Goal: Find specific page/section: Find specific page/section

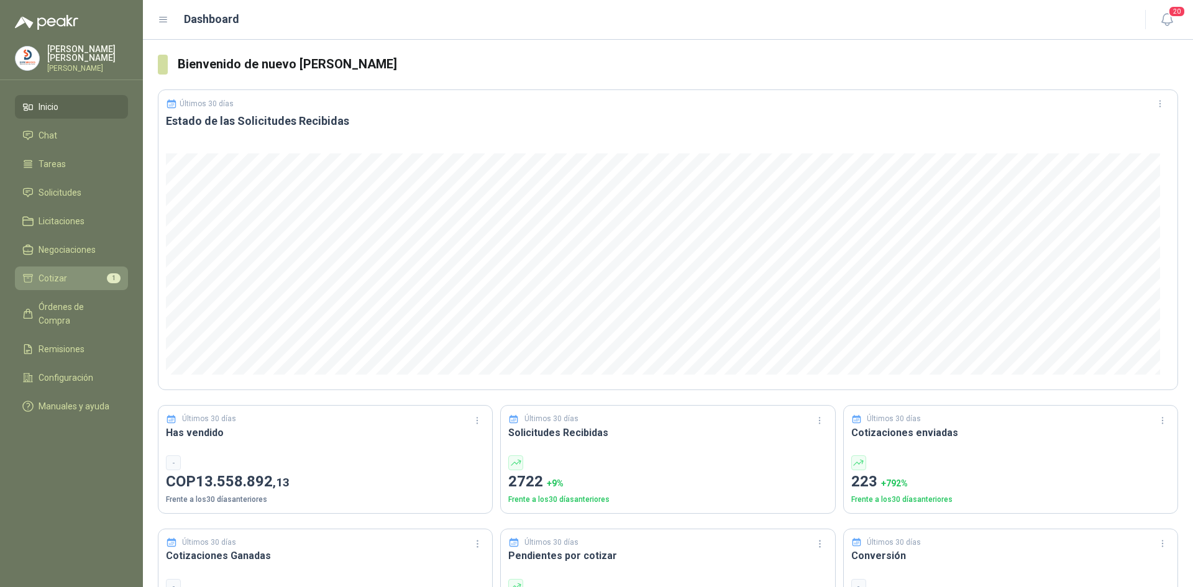
click at [93, 274] on li "Cotizar 1" at bounding box center [71, 278] width 98 height 14
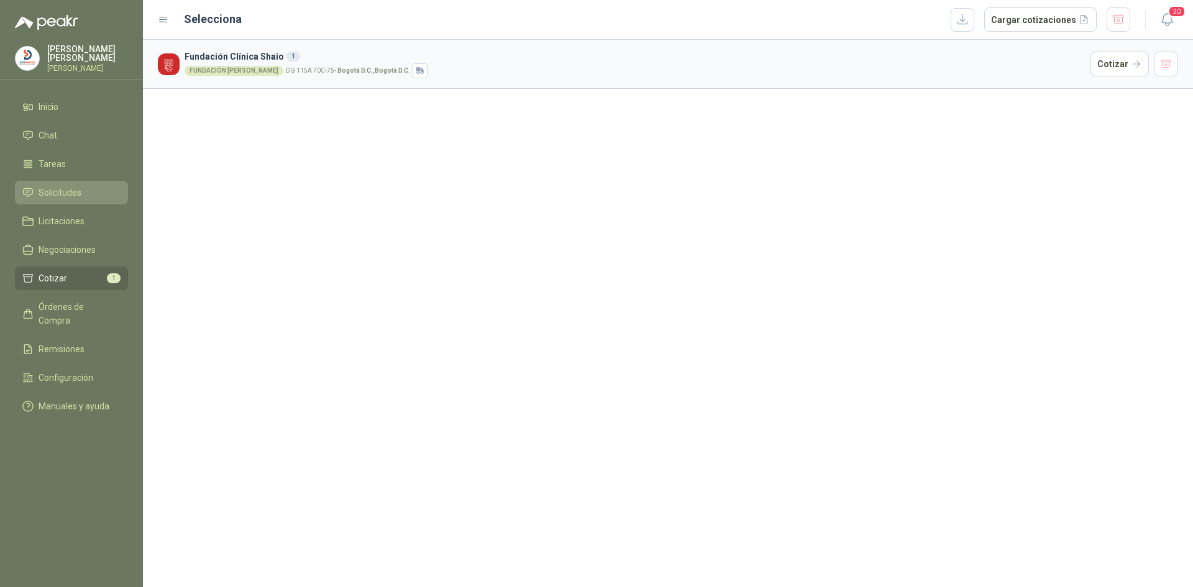
click at [104, 193] on li "Solicitudes" at bounding box center [71, 193] width 98 height 14
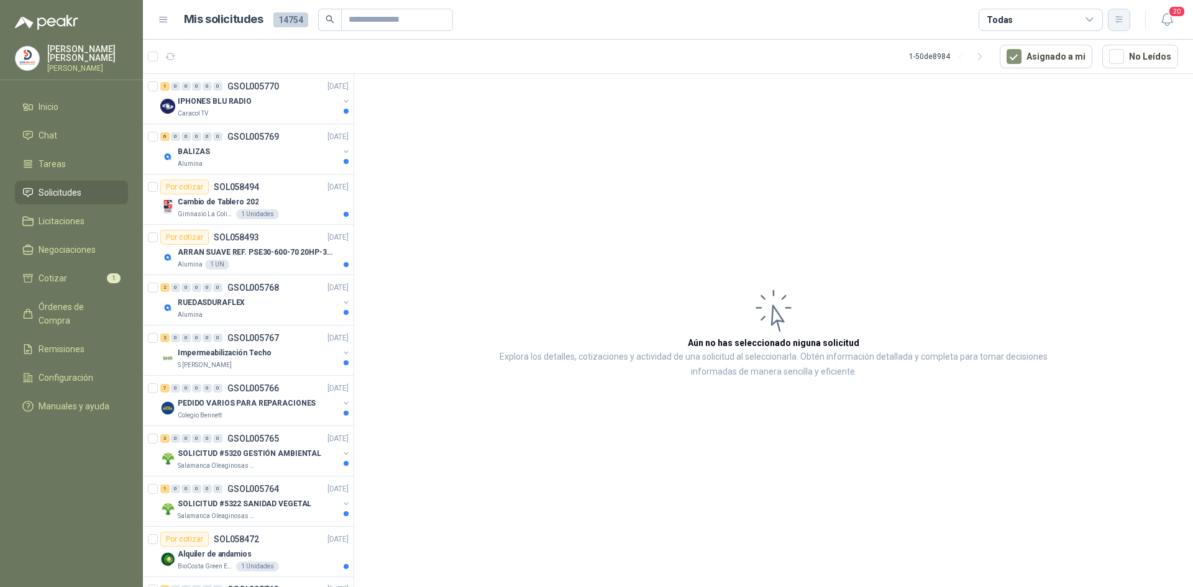
click at [1125, 24] on button "button" at bounding box center [1118, 20] width 22 height 22
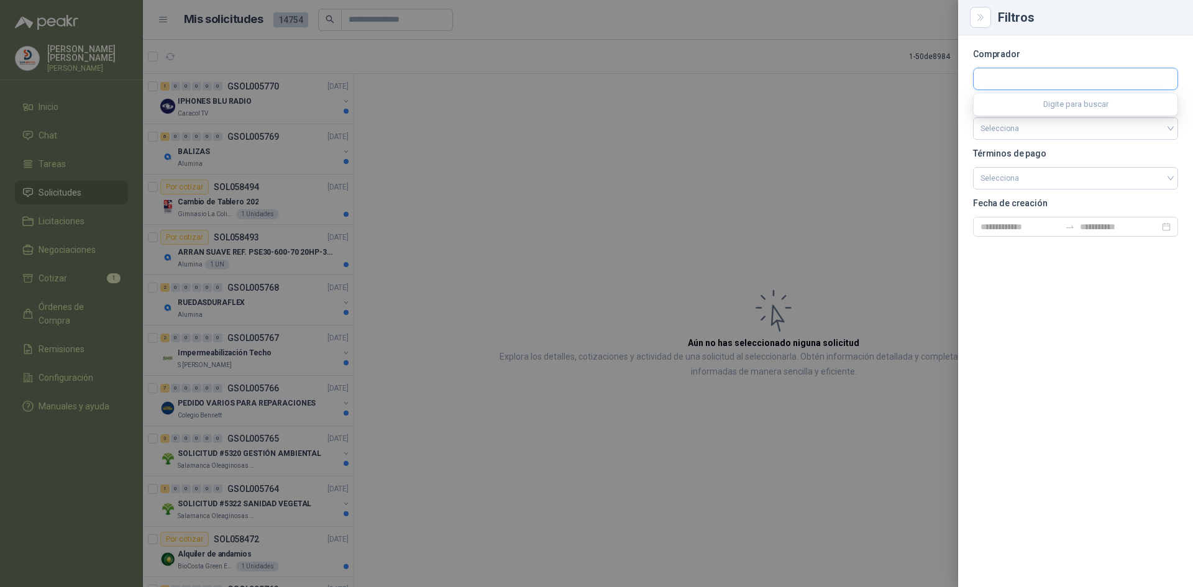
click at [1003, 82] on input "text" at bounding box center [1075, 78] width 204 height 21
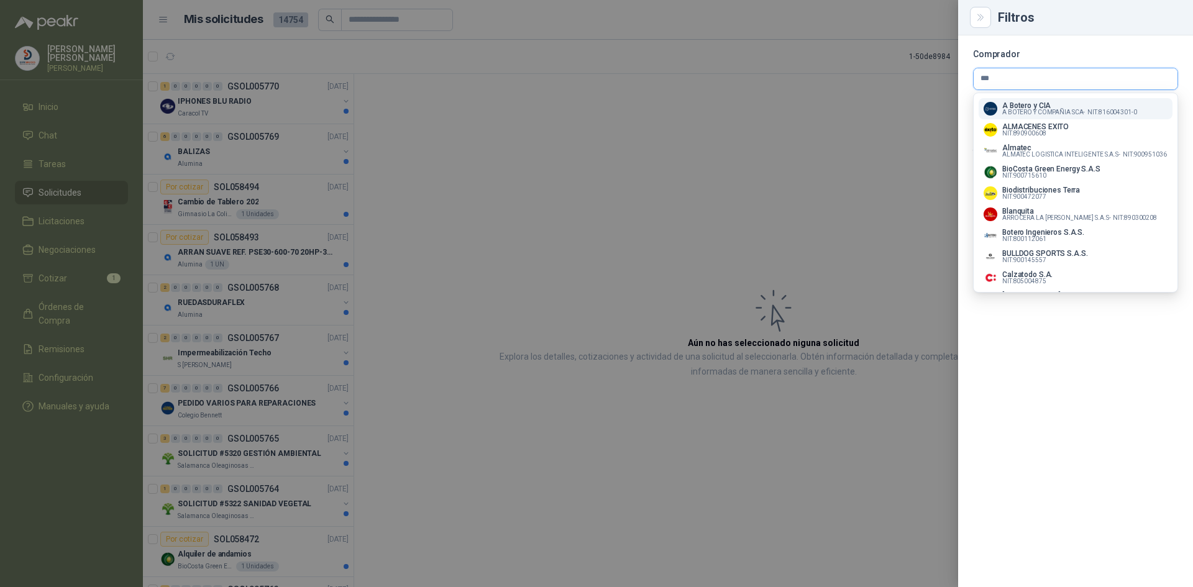
type input "****"
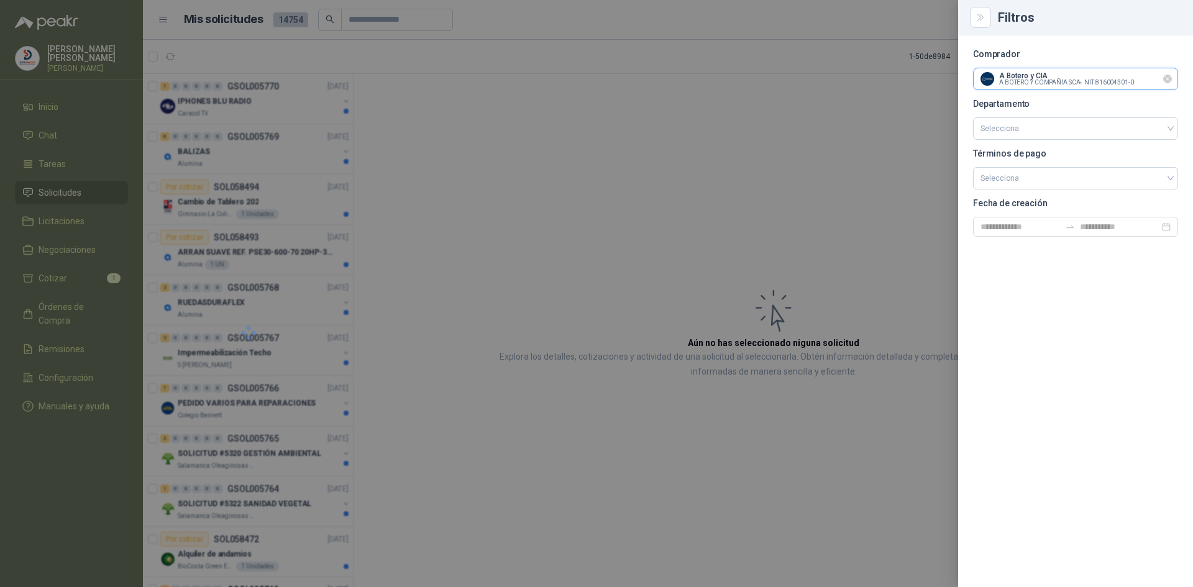
scroll to position [732, 0]
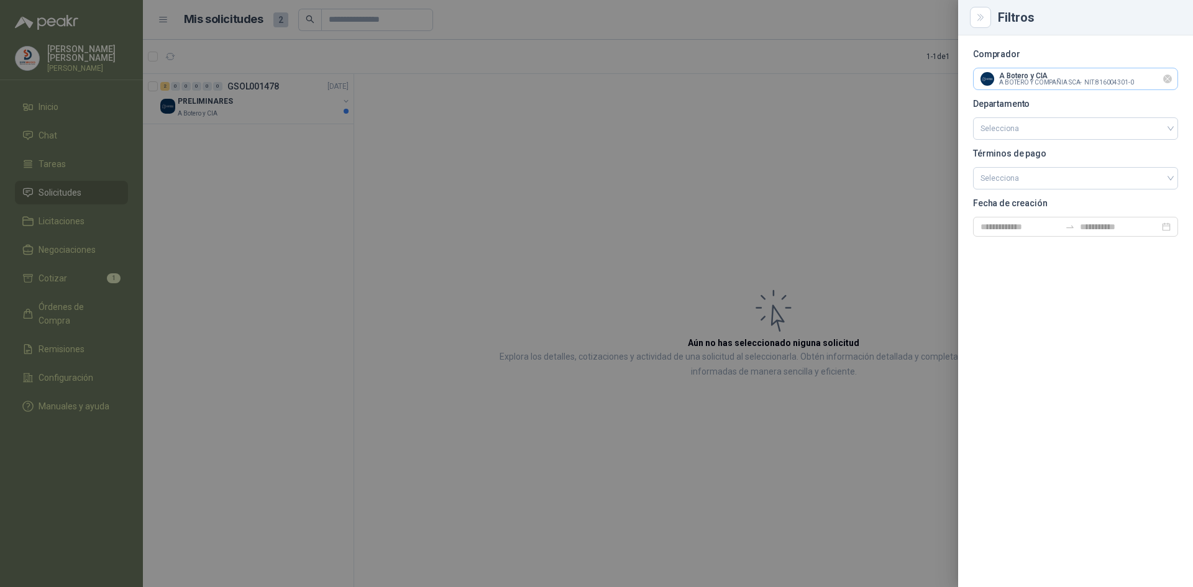
click at [1166, 78] on icon "Limpiar" at bounding box center [1167, 79] width 11 height 11
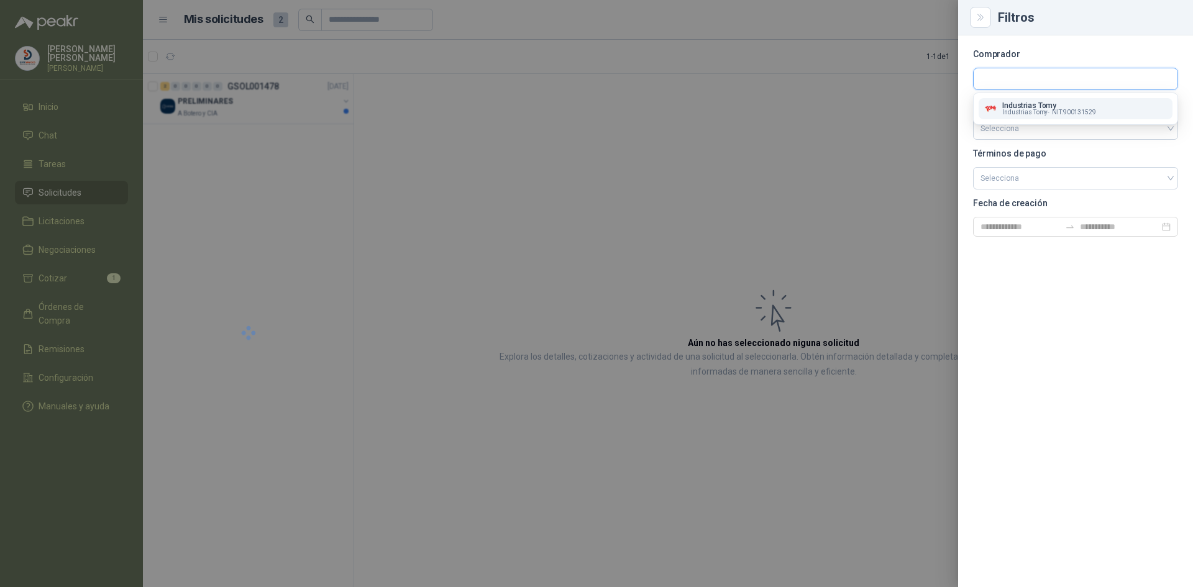
scroll to position [0, 0]
click at [1086, 84] on input "text" at bounding box center [1075, 78] width 204 height 21
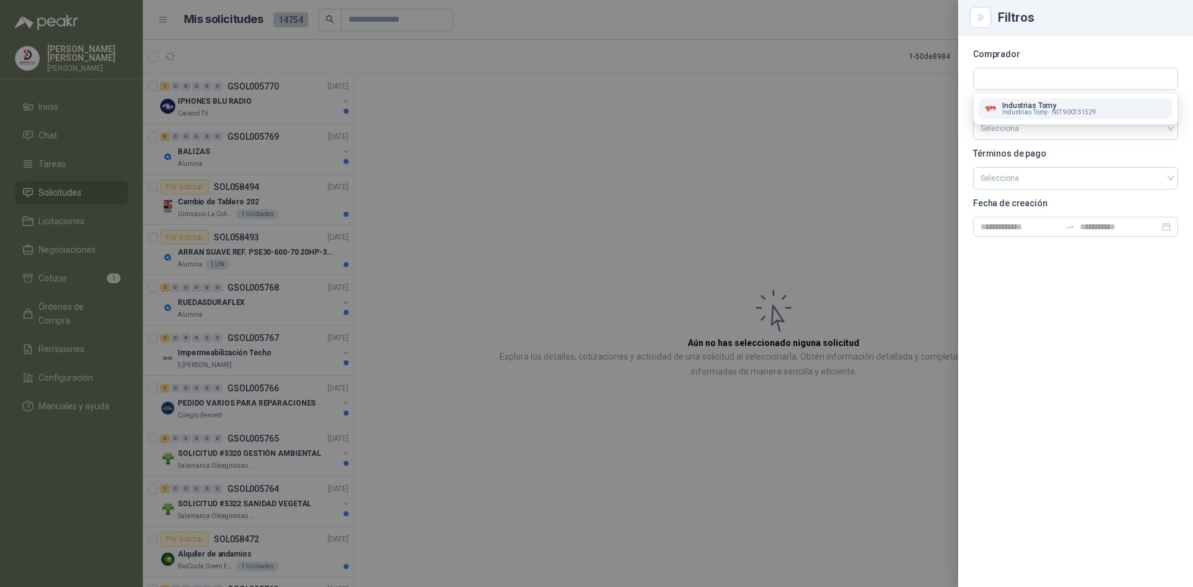
click at [1025, 105] on p "Industrias Tomy" at bounding box center [1049, 105] width 94 height 7
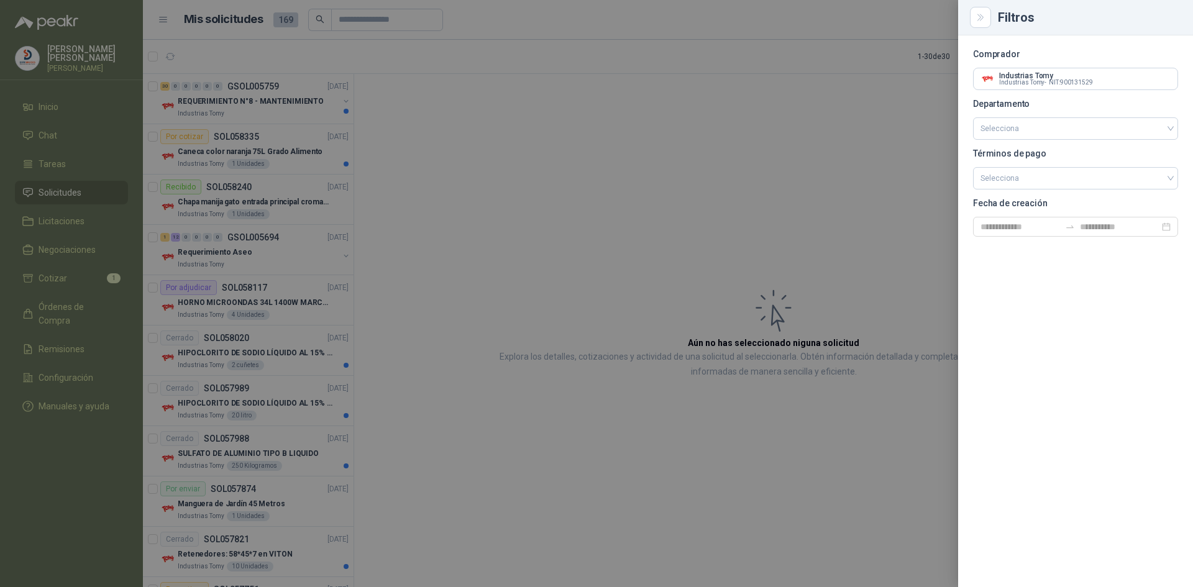
click at [824, 153] on div at bounding box center [596, 293] width 1193 height 587
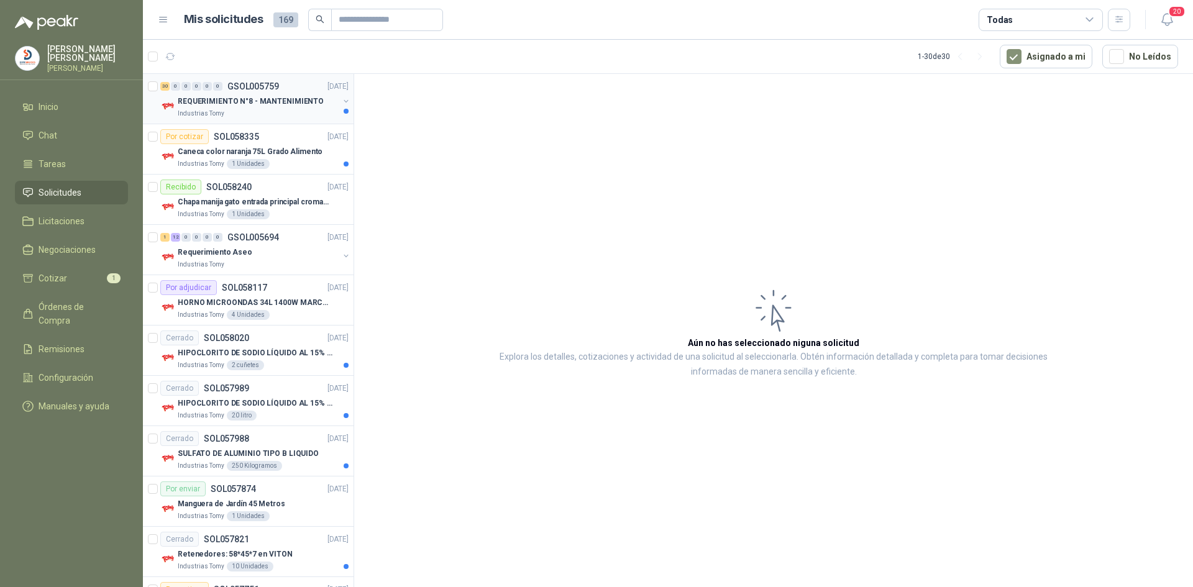
click at [251, 101] on p "REQUERIMIENTO N°8 - MANTENIMIENTO" at bounding box center [251, 102] width 146 height 12
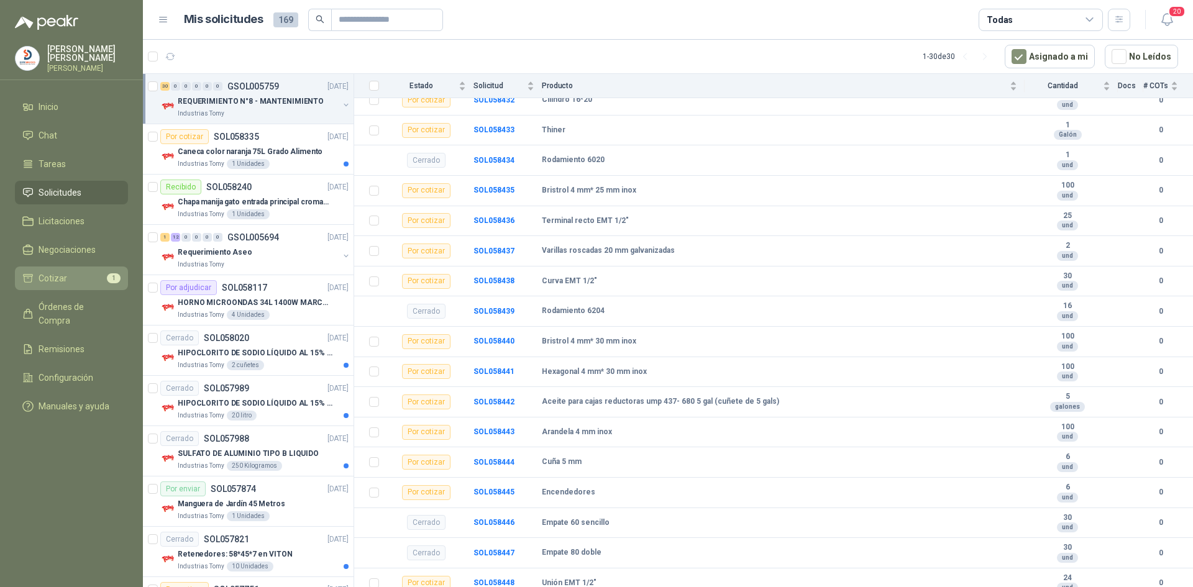
scroll to position [606, 0]
click at [91, 302] on span "Órdenes de Compra" at bounding box center [78, 313] width 78 height 27
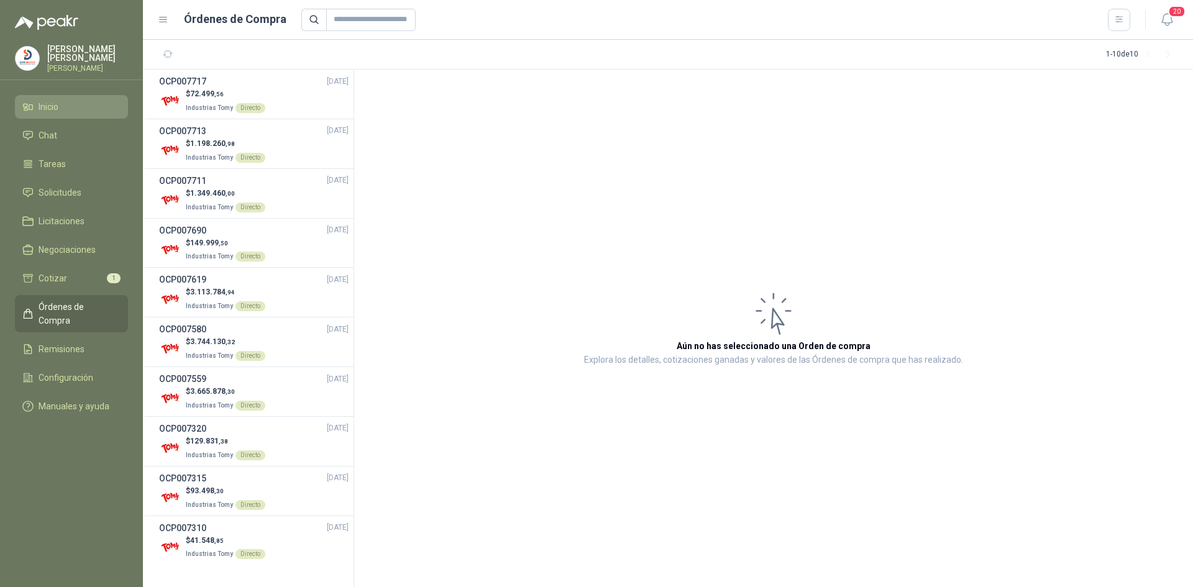
click at [73, 104] on li "Inicio" at bounding box center [71, 107] width 98 height 14
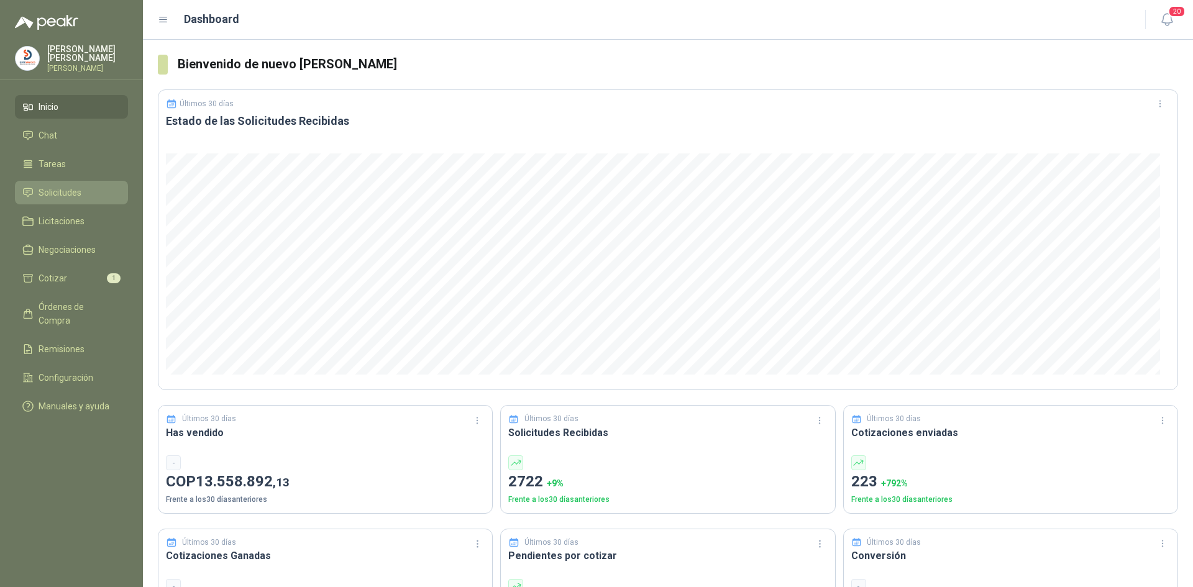
click at [52, 193] on span "Solicitudes" at bounding box center [60, 193] width 43 height 14
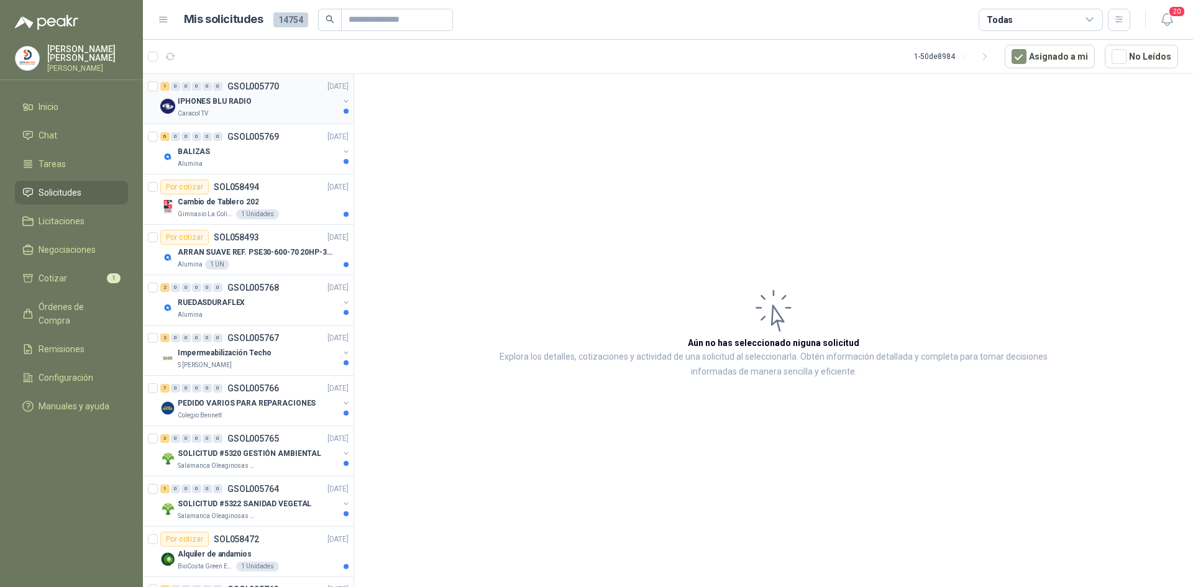
click at [222, 99] on p "IPHONES BLU RADIO" at bounding box center [215, 102] width 74 height 12
